Goal: Task Accomplishment & Management: Complete application form

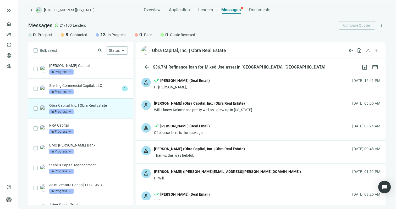
scroll to position [198, 0]
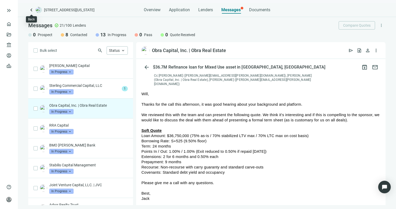
click at [31, 10] on span "keyboard_arrow_left" at bounding box center [31, 10] width 6 height 6
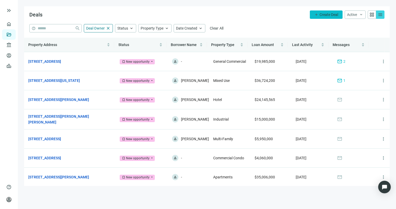
click at [323, 15] on span "Create Deal" at bounding box center [328, 15] width 19 height 4
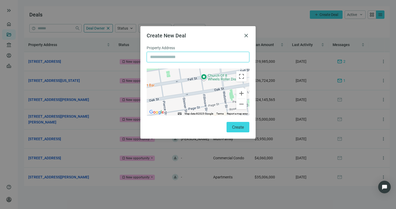
click at [213, 60] on input "text" at bounding box center [198, 57] width 96 height 10
click at [247, 34] on span "close" at bounding box center [246, 35] width 6 height 6
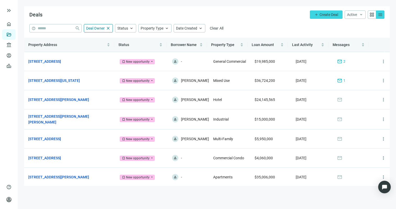
click at [375, 17] on div "grid_view" at bounding box center [372, 14] width 8 height 8
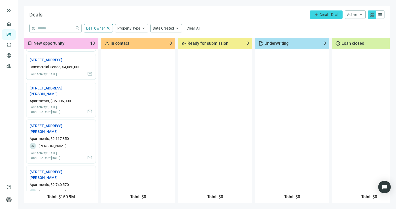
scroll to position [286, 0]
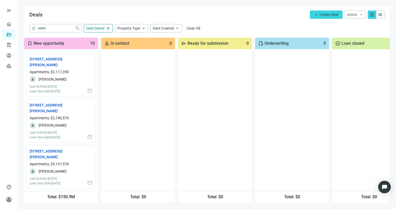
click at [13, 33] on link "Deals" at bounding box center [17, 34] width 9 height 4
click at [13, 22] on link "Overview" at bounding box center [20, 24] width 15 height 4
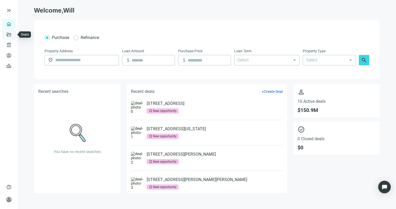
click at [13, 34] on link "Deals" at bounding box center [17, 34] width 9 height 4
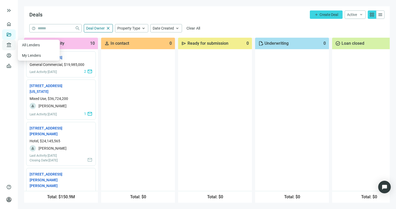
click at [10, 43] on span "account_balance" at bounding box center [8, 44] width 4 height 5
click at [13, 54] on link "Borrowers" at bounding box center [21, 55] width 17 height 4
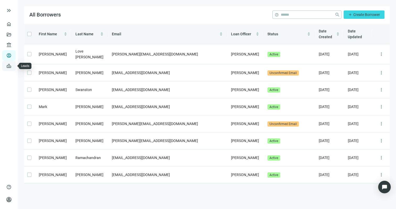
click at [13, 65] on link "Leads" at bounding box center [18, 66] width 10 height 4
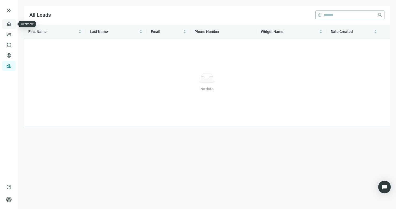
click at [13, 22] on link "Overview" at bounding box center [20, 24] width 15 height 4
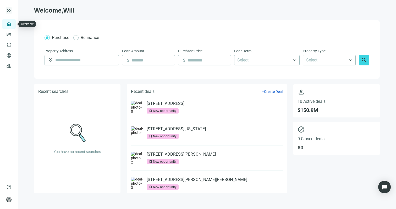
click at [10, 10] on span "keyboard_double_arrow_right" at bounding box center [9, 10] width 6 height 6
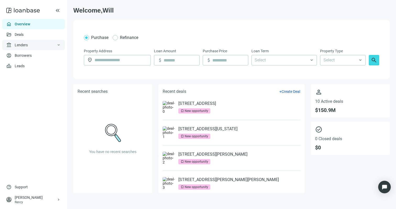
click at [31, 44] on div "account_balance Lenders keyboard_arrow_down" at bounding box center [33, 45] width 63 height 10
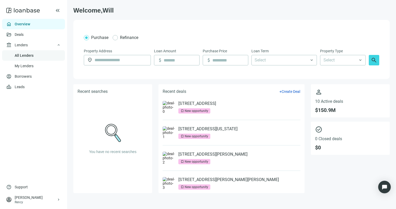
click at [31, 56] on link "All Lenders" at bounding box center [24, 55] width 19 height 4
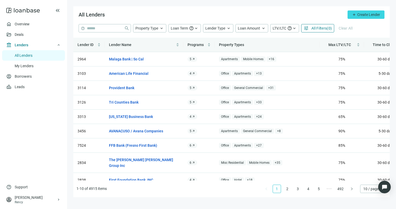
click at [327, 28] on span "( 0 )" at bounding box center [329, 28] width 5 height 4
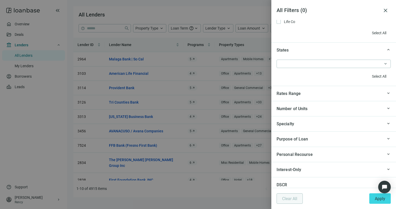
scroll to position [490, 0]
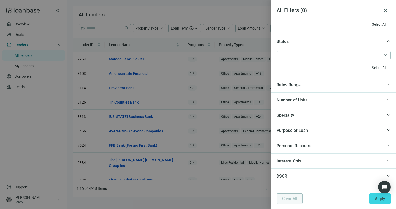
click at [353, 131] on div "Purpose of Loan" at bounding box center [329, 130] width 106 height 7
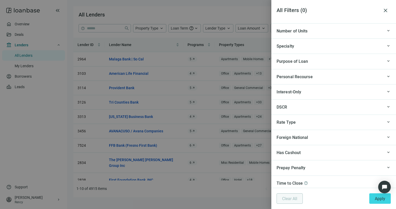
scroll to position [562, 0]
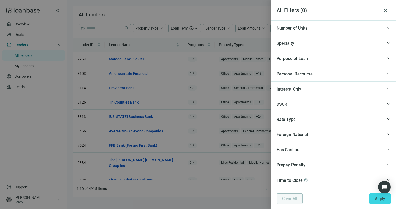
click at [346, 112] on div "keyboard_arrow_up Rate Type" at bounding box center [333, 119] width 125 height 15
click at [346, 114] on div "keyboard_arrow_up Rate Type" at bounding box center [333, 119] width 125 height 15
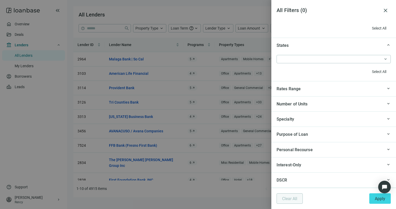
scroll to position [483, 0]
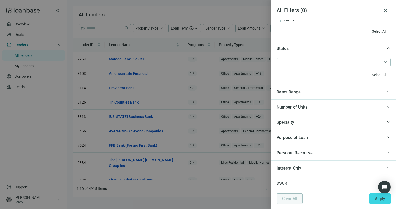
click at [345, 137] on div "Purpose of Loan" at bounding box center [329, 137] width 106 height 7
click at [346, 154] on div "Personal Recourse" at bounding box center [329, 153] width 106 height 7
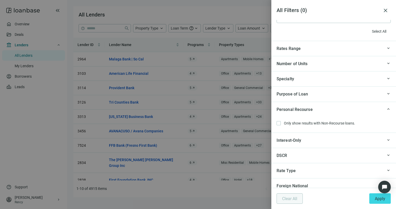
click at [341, 142] on div "Interest-Only" at bounding box center [329, 140] width 106 height 7
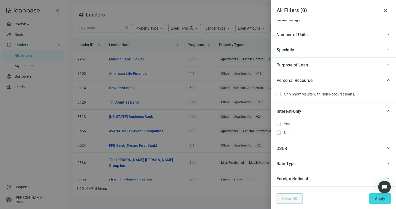
scroll to position [530, 0]
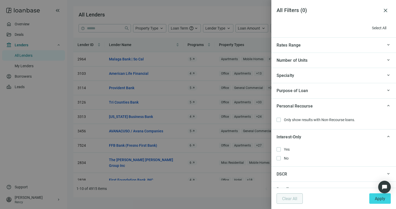
click at [329, 88] on div "Purpose of Loan" at bounding box center [329, 90] width 106 height 7
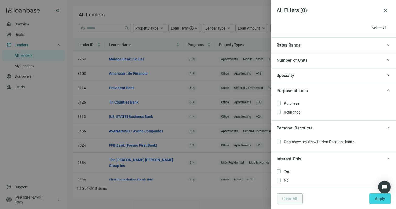
click at [323, 71] on div "keyboard_arrow_up Specialty" at bounding box center [333, 75] width 125 height 15
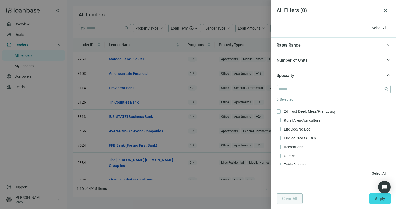
scroll to position [332, 0]
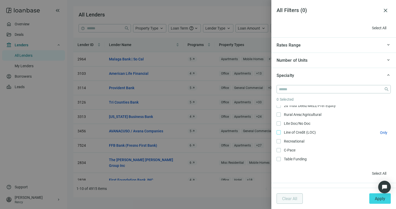
click at [308, 133] on span "Line of Credit (LOC) Only" at bounding box center [299, 133] width 37 height 6
click at [381, 202] on button "Apply" at bounding box center [379, 198] width 21 height 10
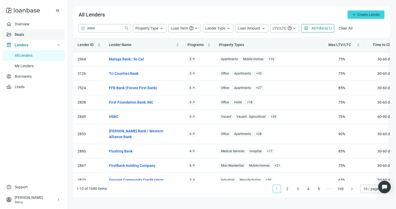
click at [24, 32] on link "Deals" at bounding box center [19, 34] width 9 height 4
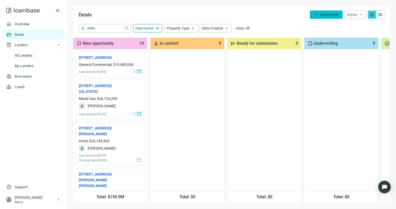
click at [325, 11] on button "add Create Deal" at bounding box center [326, 14] width 33 height 8
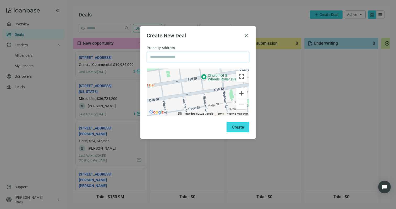
click at [176, 54] on input "text" at bounding box center [198, 57] width 96 height 10
paste input "**********"
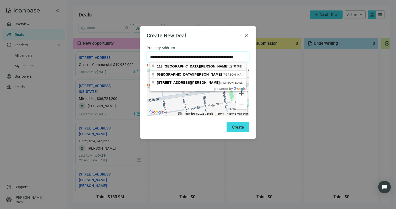
type input "**********"
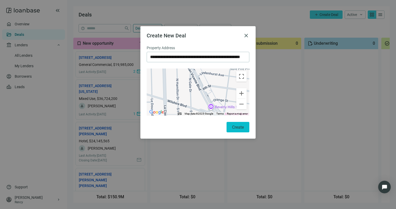
click at [236, 128] on span "Create" at bounding box center [238, 127] width 12 height 5
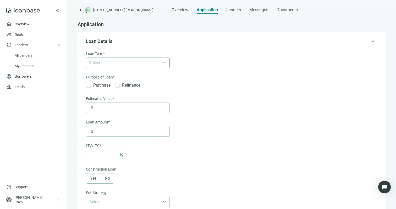
click at [111, 62] on div at bounding box center [125, 62] width 76 height 7
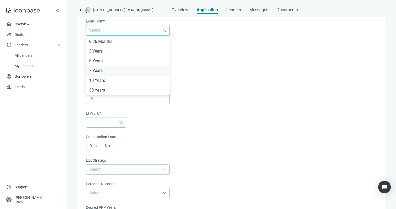
scroll to position [38, 0]
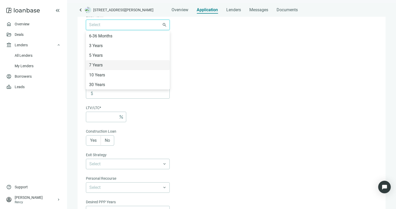
click at [137, 26] on div at bounding box center [125, 24] width 76 height 7
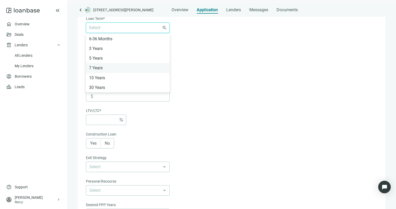
scroll to position [15, 0]
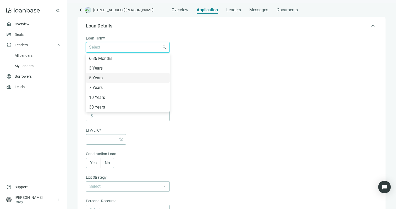
click at [210, 90] on form "Loan Term* Select 6-36 Months 3 Years 5 Years 7 Years 10 Years 30 Years search …" at bounding box center [231, 160] width 290 height 251
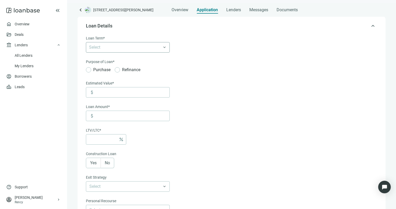
click at [143, 48] on div at bounding box center [125, 47] width 76 height 7
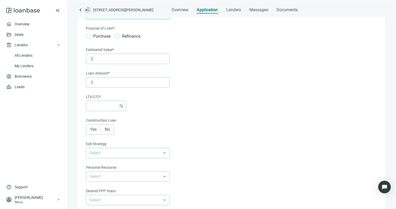
scroll to position [0, 0]
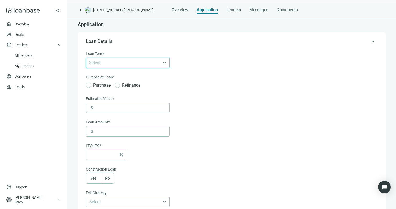
click at [153, 60] on div at bounding box center [125, 62] width 76 height 7
